Goal: Complete application form: Complete application form

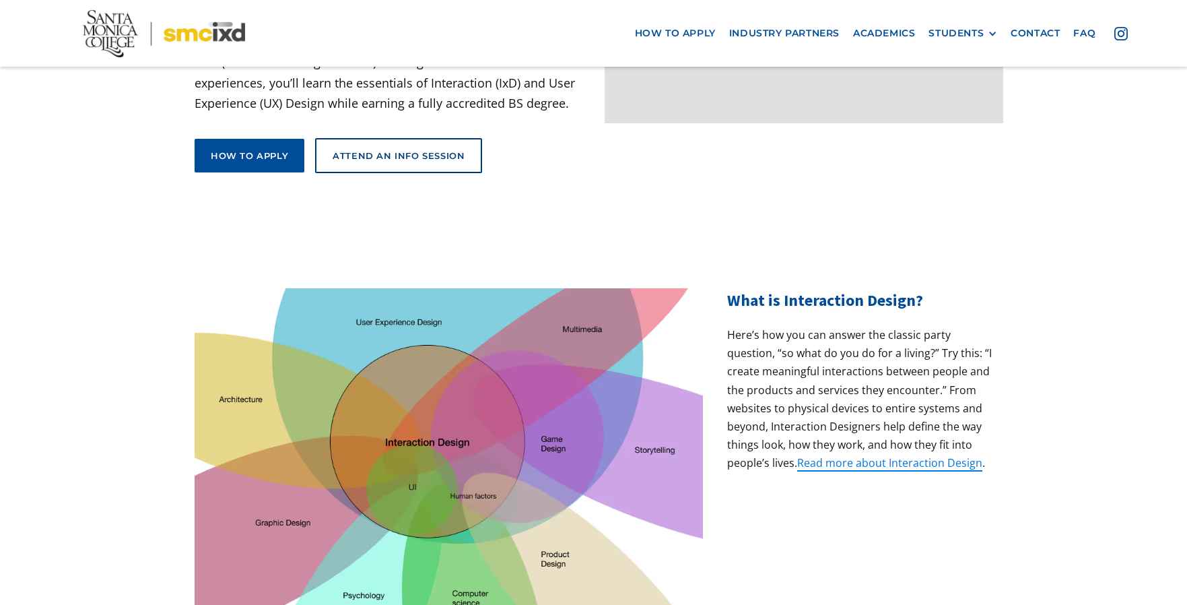
scroll to position [267, 0]
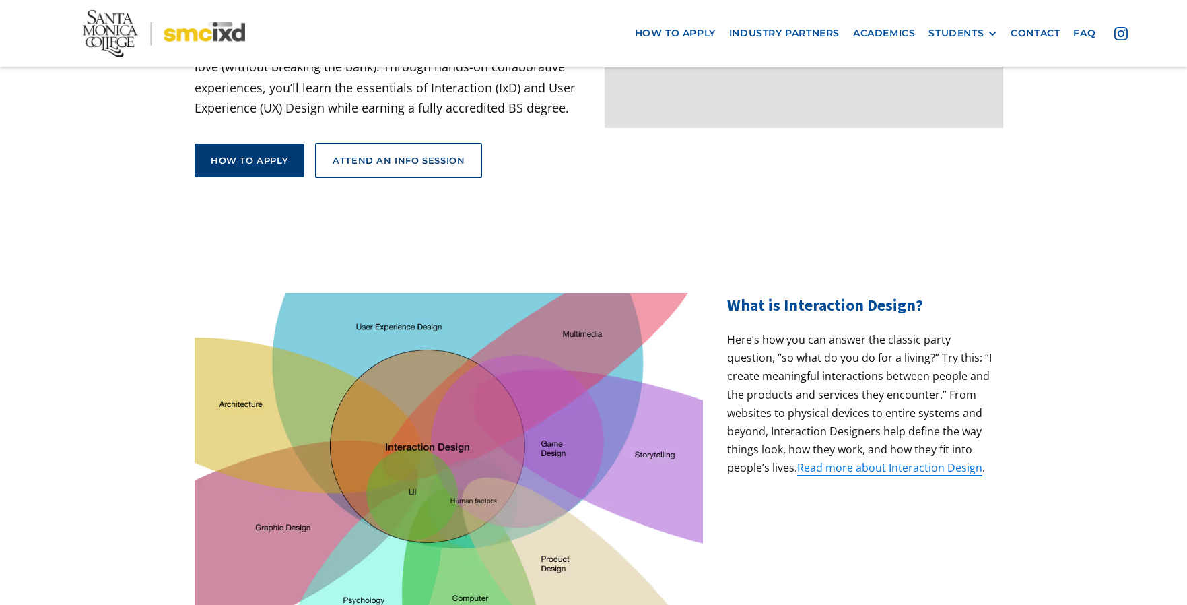
click at [227, 154] on div "How to apply" at bounding box center [249, 160] width 77 height 12
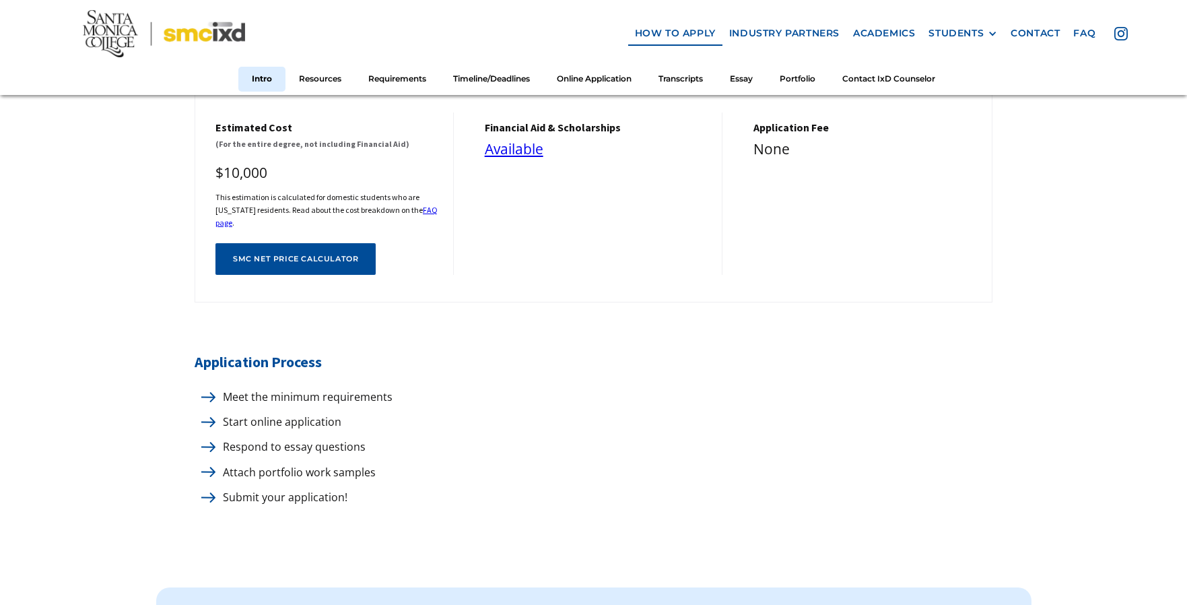
scroll to position [570, 0]
click at [265, 392] on p "Meet the minimum requirements" at bounding box center [304, 396] width 176 height 18
click at [207, 391] on img at bounding box center [208, 396] width 14 height 10
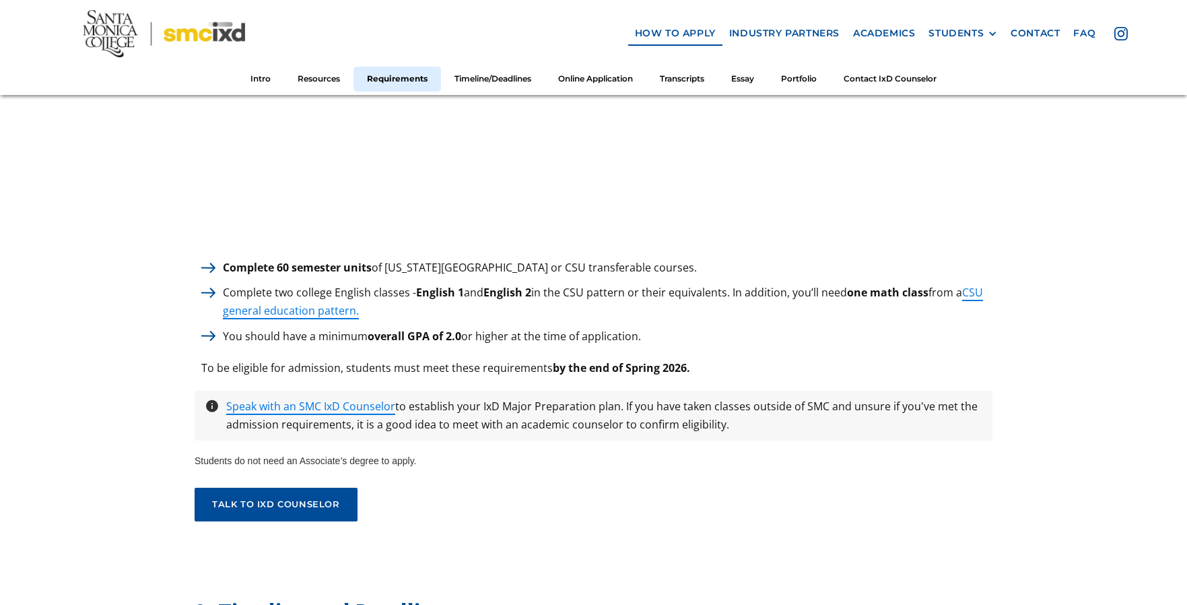
scroll to position [1859, 0]
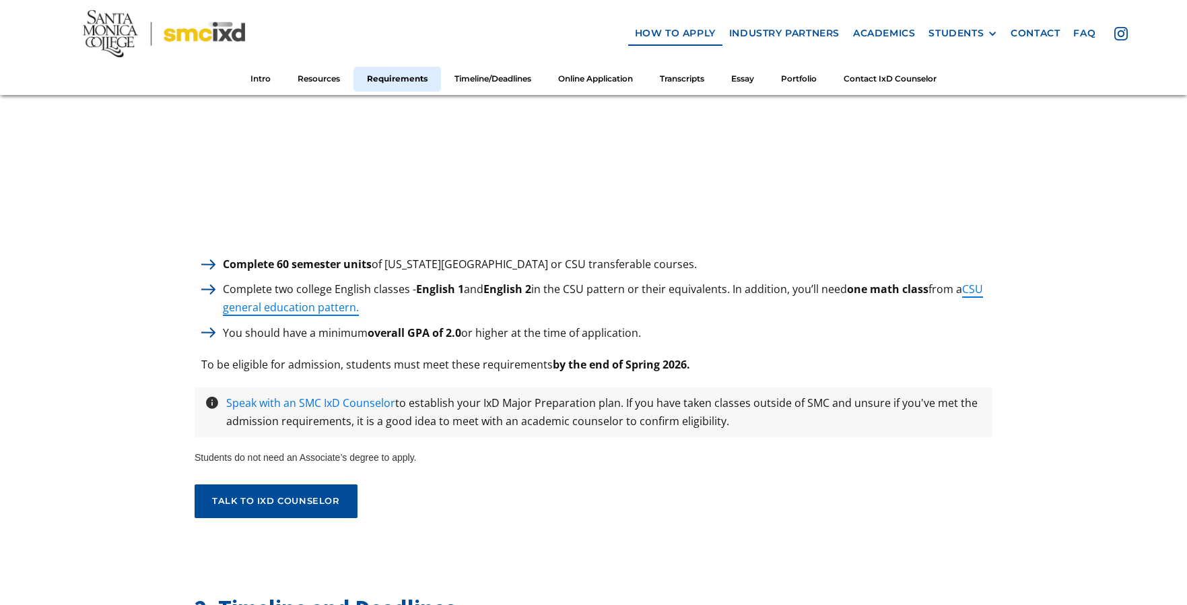
click at [333, 395] on link "Speak with an SMC IxD Counselor" at bounding box center [310, 402] width 169 height 15
click at [252, 495] on div "talk to ixd counselor" at bounding box center [276, 500] width 128 height 11
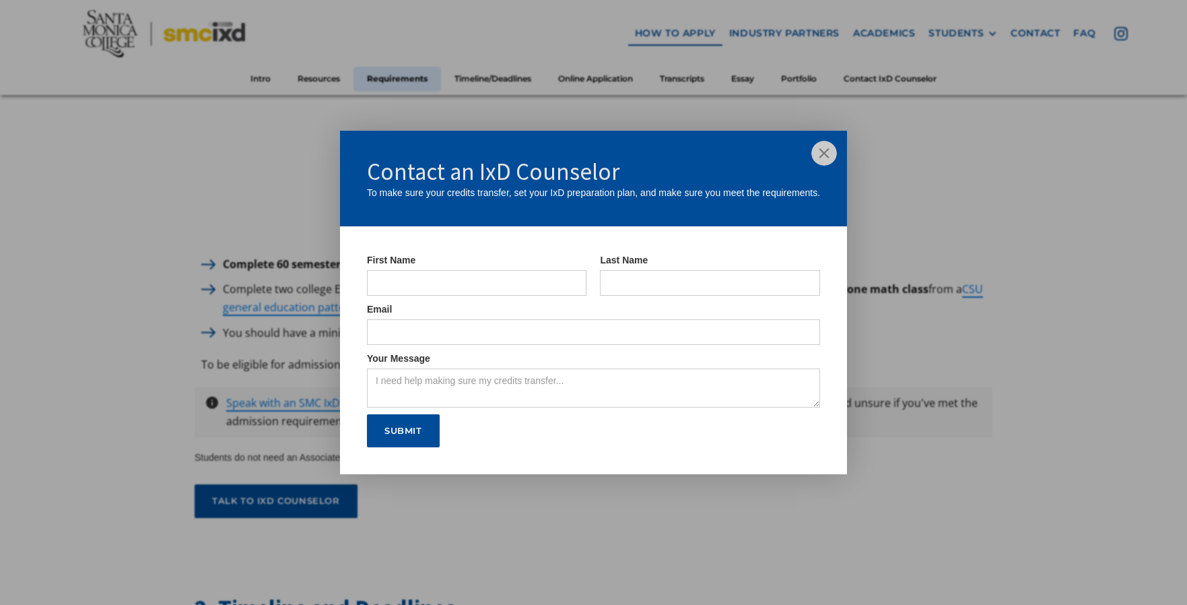
click at [820, 156] on img at bounding box center [824, 154] width 26 height 26
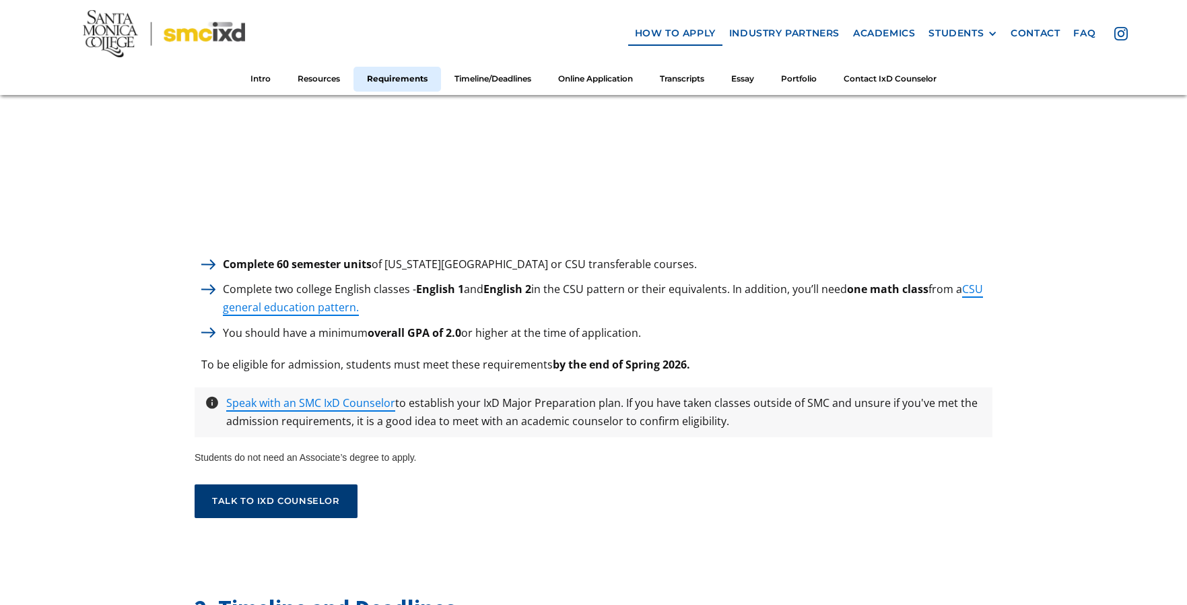
click at [283, 495] on div "talk to ixd counselor" at bounding box center [276, 500] width 128 height 11
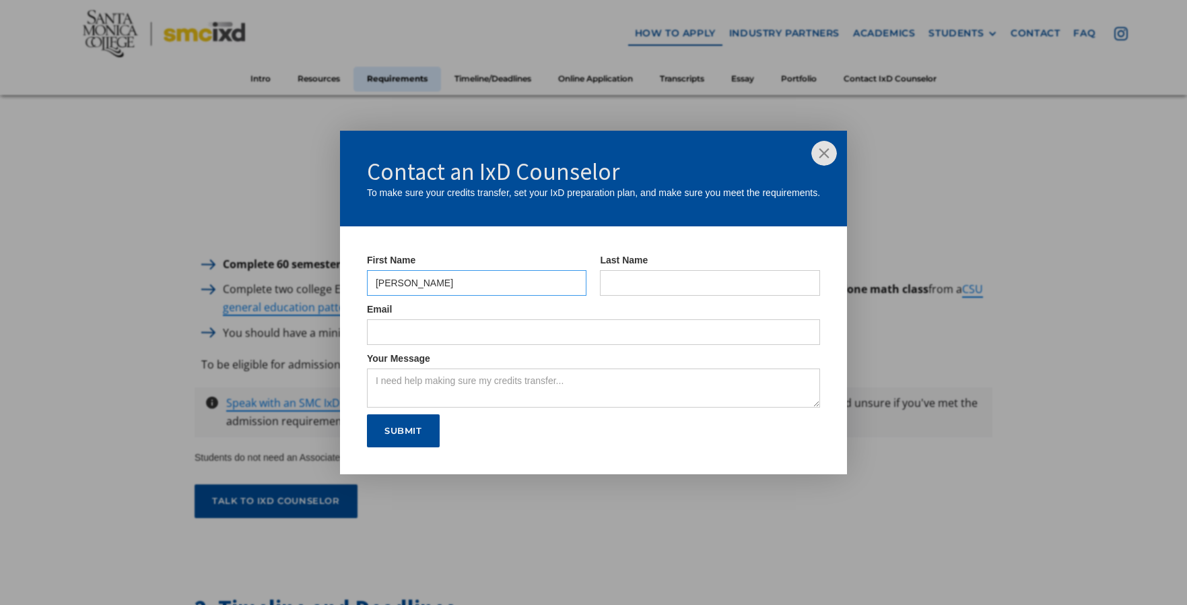
type input "[PERSON_NAME]"
click at [804, 334] on input "IxD Counselor Form" at bounding box center [593, 332] width 453 height 26
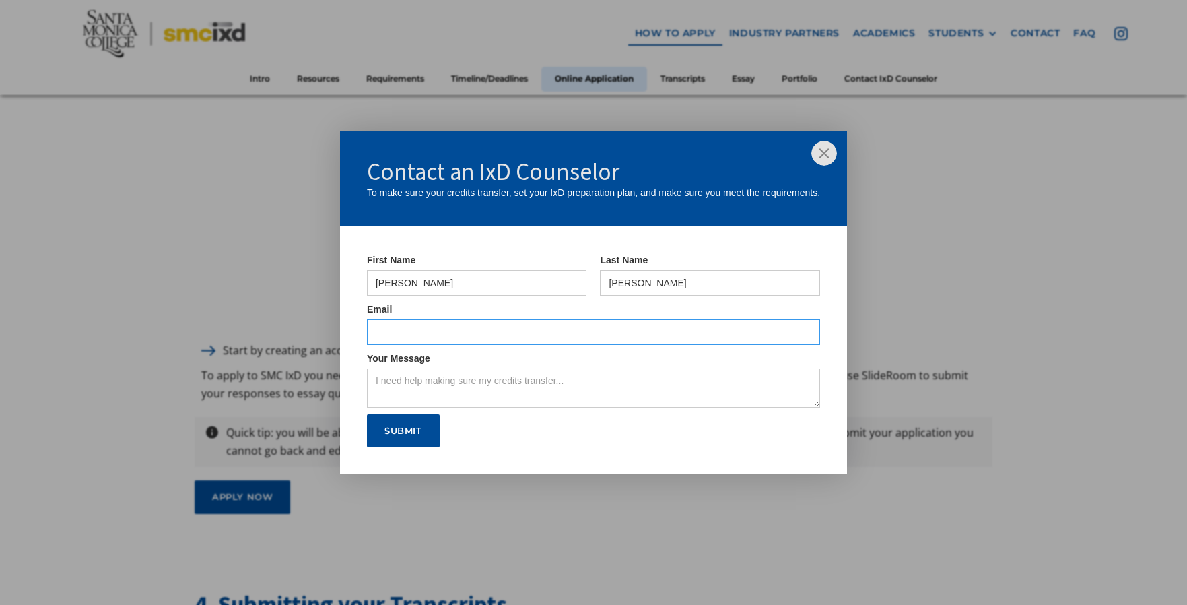
scroll to position [3402, 0]
click at [822, 159] on img at bounding box center [824, 154] width 26 height 26
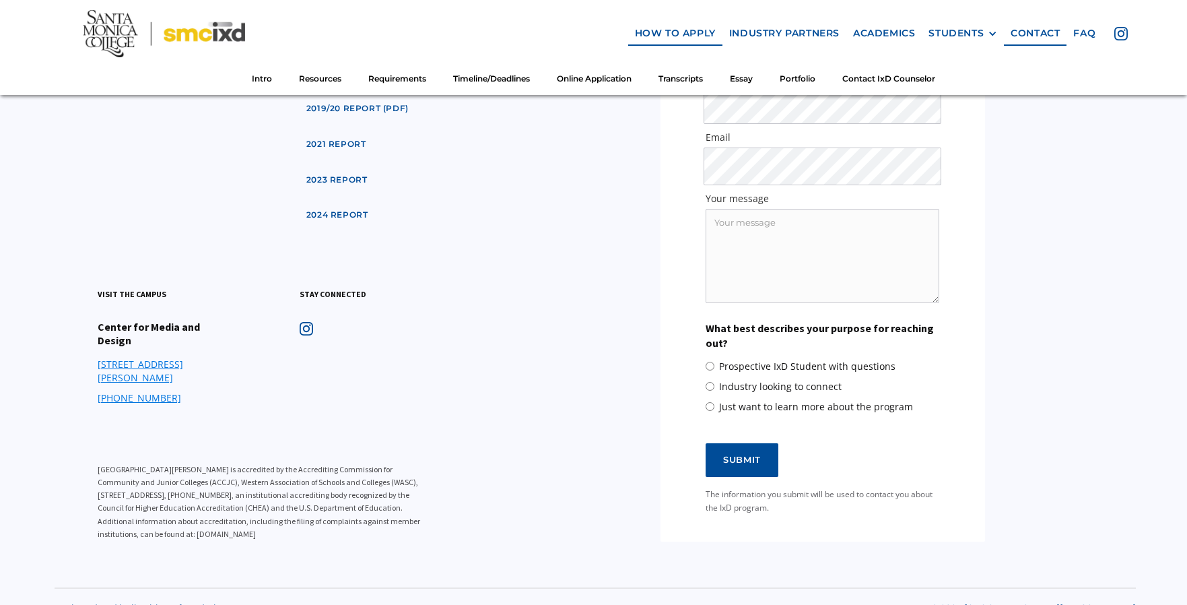
scroll to position [8101, 0]
